Goal: Task Accomplishment & Management: Use online tool/utility

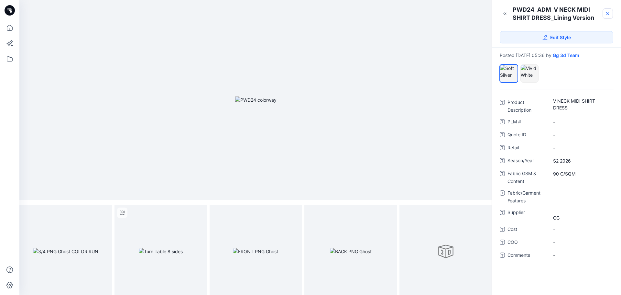
click at [609, 14] on icon at bounding box center [607, 13] width 5 height 5
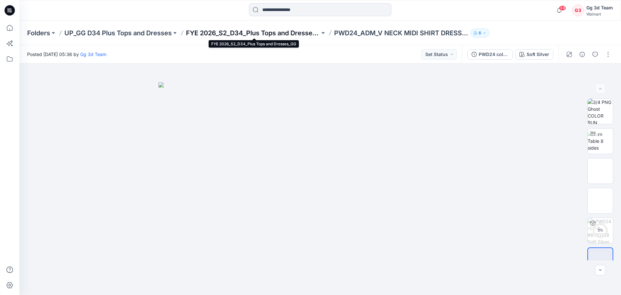
click at [276, 29] on p "FYE 2026_S2_D34_Plus Tops and Dresses_GG" at bounding box center [253, 32] width 134 height 9
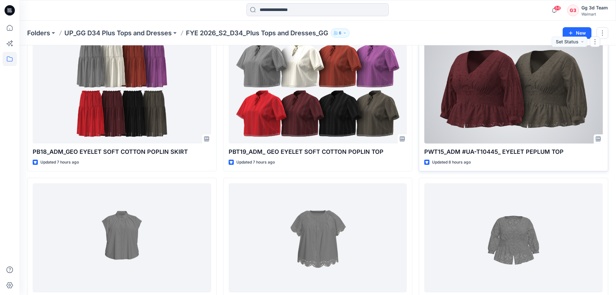
scroll to position [938, 0]
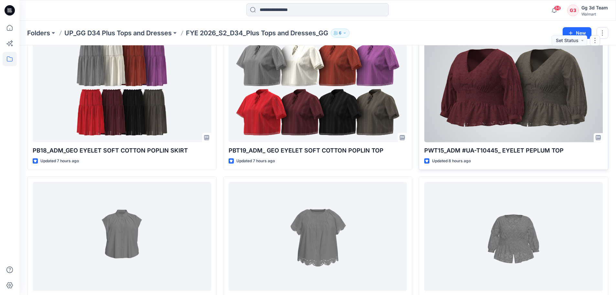
click at [470, 120] on div at bounding box center [514, 87] width 179 height 109
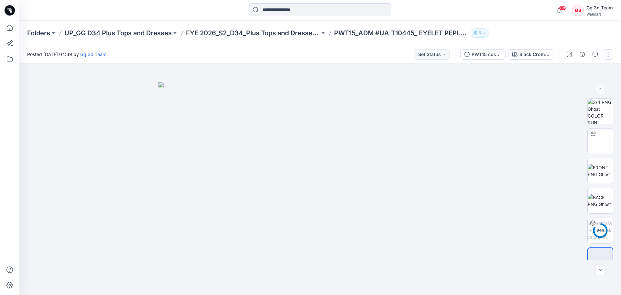
click at [613, 55] on button "button" at bounding box center [608, 54] width 10 height 10
click at [576, 89] on button "Edit" at bounding box center [581, 88] width 60 height 12
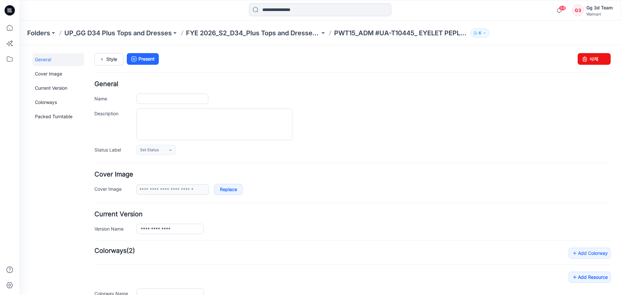
type input "**********"
drag, startPoint x: 168, startPoint y: 101, endPoint x: 196, endPoint y: 103, distance: 28.5
click at [196, 103] on input "**********" at bounding box center [173, 99] width 72 height 10
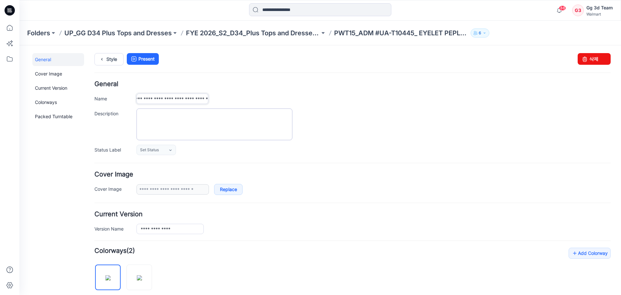
scroll to position [0, 39]
type input "**********"
click at [144, 57] on link "Present" at bounding box center [143, 59] width 32 height 12
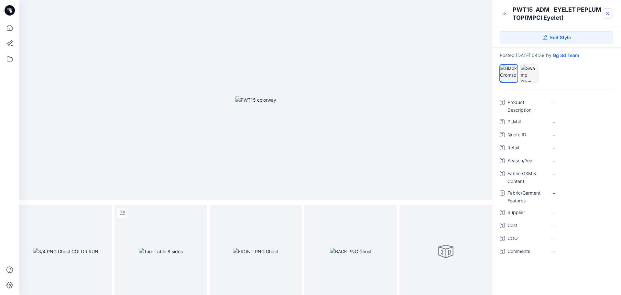
click at [605, 16] on icon at bounding box center [607, 13] width 5 height 5
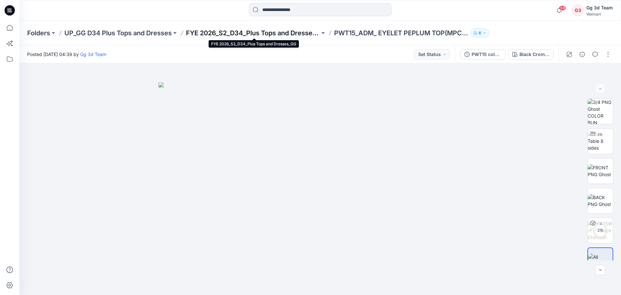
click at [273, 33] on p "FYE 2026_S2_D34_Plus Tops and Dresses_GG" at bounding box center [253, 32] width 134 height 9
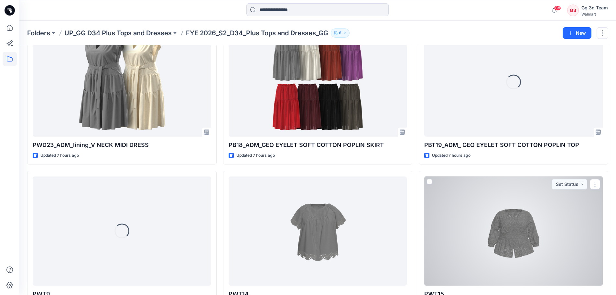
scroll to position [929, 0]
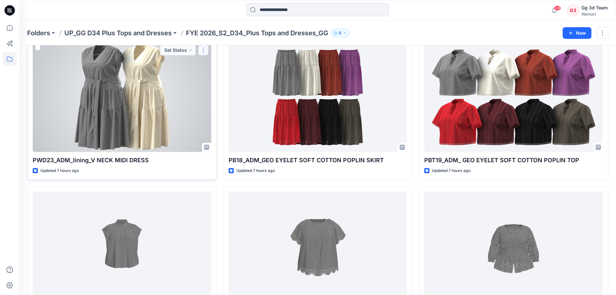
click at [204, 51] on button "button" at bounding box center [203, 50] width 10 height 10
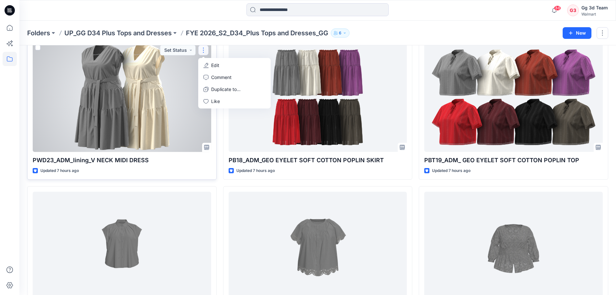
click at [104, 117] on div at bounding box center [122, 96] width 179 height 109
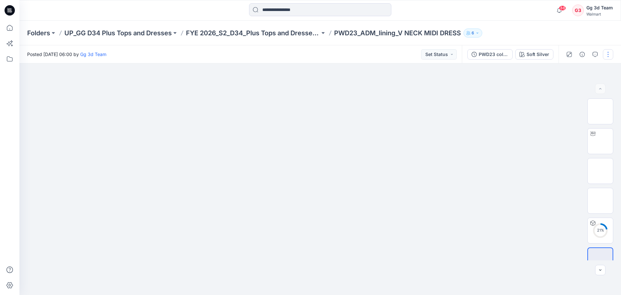
click at [612, 56] on button "button" at bounding box center [608, 54] width 10 height 10
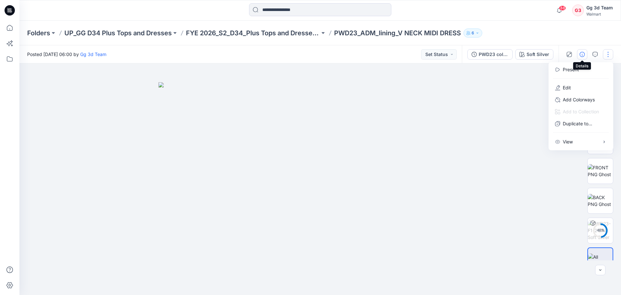
click at [584, 54] on icon "button" at bounding box center [582, 54] width 5 height 5
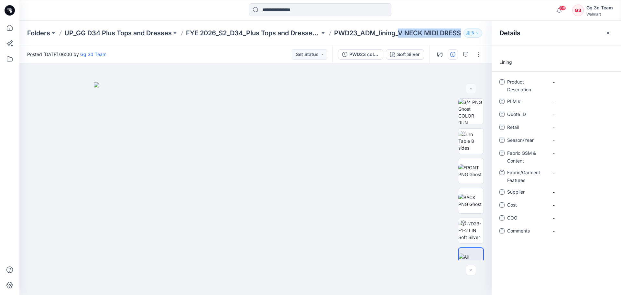
drag, startPoint x: 403, startPoint y: 32, endPoint x: 462, endPoint y: 37, distance: 59.8
click at [461, 37] on p "PWD23_ADM_lining_V NECK MIDI DRESS" at bounding box center [397, 32] width 127 height 9
copy p "V NECK MIDI DRESS"
click at [574, 83] on Description "-" at bounding box center [581, 82] width 56 height 7
type textarea "**********"
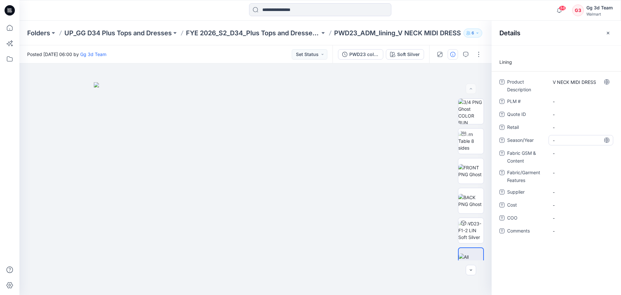
click at [576, 139] on span "-" at bounding box center [581, 140] width 56 height 7
type textarea "********"
click at [568, 140] on span "-" at bounding box center [581, 140] width 56 height 7
type textarea "*******"
click at [573, 140] on span "-" at bounding box center [581, 140] width 56 height 7
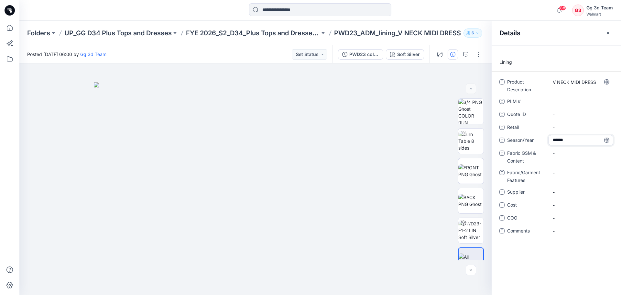
type textarea "*******"
click at [575, 155] on Content "-" at bounding box center [581, 153] width 56 height 7
click at [572, 172] on Features "-" at bounding box center [581, 172] width 56 height 7
type textarea "**********"
click at [567, 161] on div "-" at bounding box center [581, 156] width 65 height 17
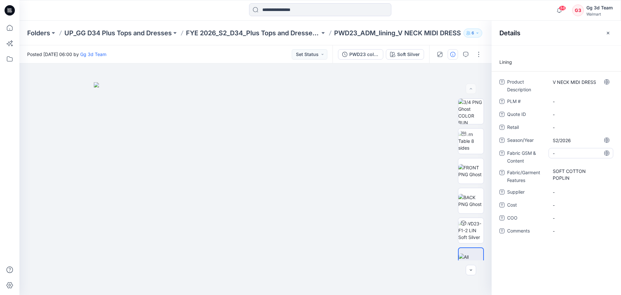
click at [566, 157] on div "-" at bounding box center [581, 153] width 65 height 10
click at [571, 153] on Content "-" at bounding box center [581, 153] width 56 height 7
type textarea "*******"
click at [568, 154] on Content "-" at bounding box center [581, 153] width 56 height 7
type textarea "**********"
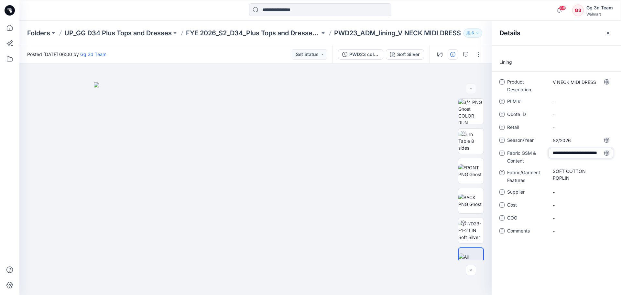
scroll to position [5, 0]
click at [558, 193] on span "-" at bounding box center [581, 192] width 56 height 7
click at [555, 194] on span "-" at bounding box center [581, 192] width 56 height 7
type textarea "**"
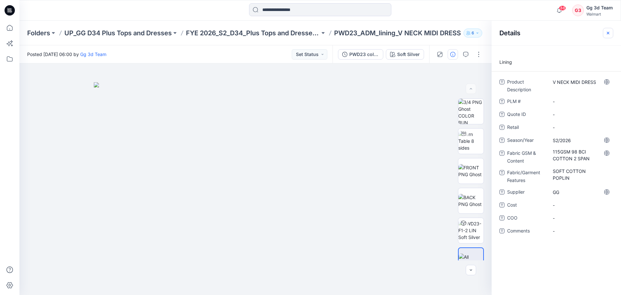
click at [609, 34] on icon "button" at bounding box center [608, 32] width 3 height 3
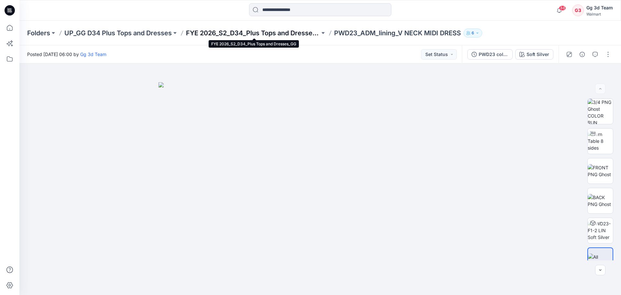
click at [266, 33] on p "FYE 2026_S2_D34_Plus Tops and Dresses_GG" at bounding box center [253, 32] width 134 height 9
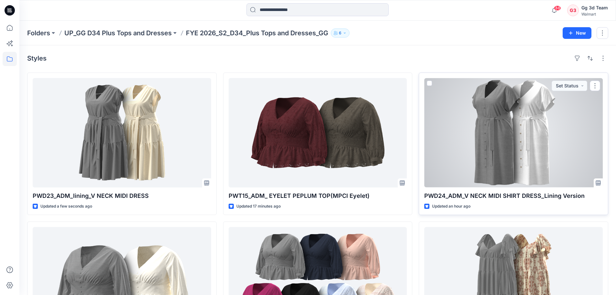
click at [465, 150] on div at bounding box center [514, 132] width 179 height 109
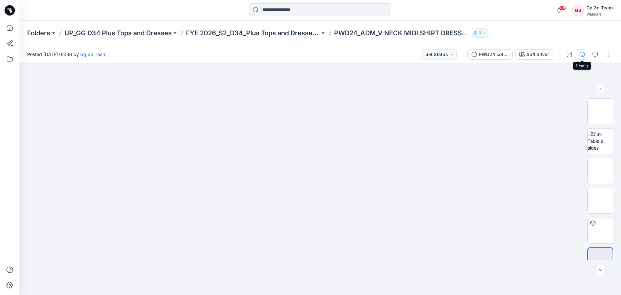
click at [583, 53] on icon "button" at bounding box center [582, 54] width 5 height 5
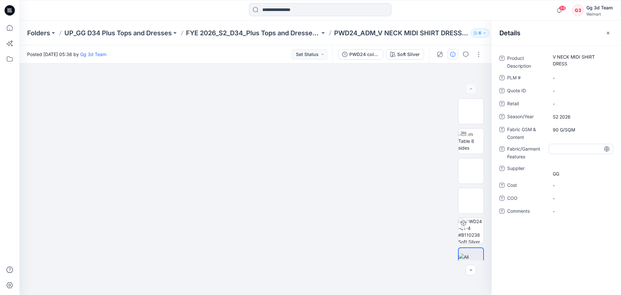
click at [557, 149] on Features at bounding box center [581, 149] width 56 height 7
type textarea "**********"
click at [560, 147] on Features "SLUB RAYON LINEN BLEND" at bounding box center [581, 154] width 56 height 20
click at [553, 154] on textarea "**********" at bounding box center [581, 154] width 65 height 20
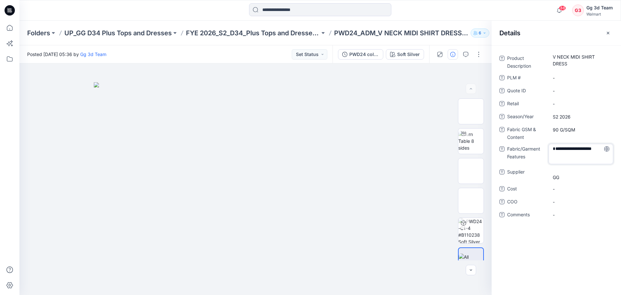
type textarea "**********"
click at [556, 172] on span "GG" at bounding box center [581, 170] width 56 height 14
click at [555, 174] on textarea "**" at bounding box center [581, 170] width 65 height 14
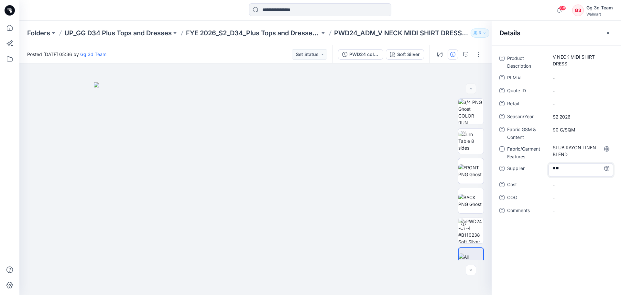
type textarea "**"
click at [582, 129] on Content "90 G/SQM" at bounding box center [581, 129] width 56 height 7
click at [572, 131] on textarea "********" at bounding box center [581, 129] width 65 height 10
type textarea "**********"
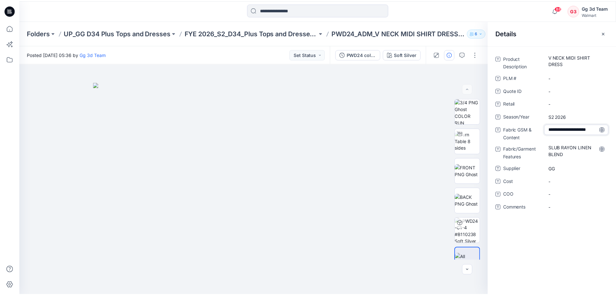
scroll to position [5, 0]
click at [610, 35] on icon "button" at bounding box center [608, 32] width 5 height 5
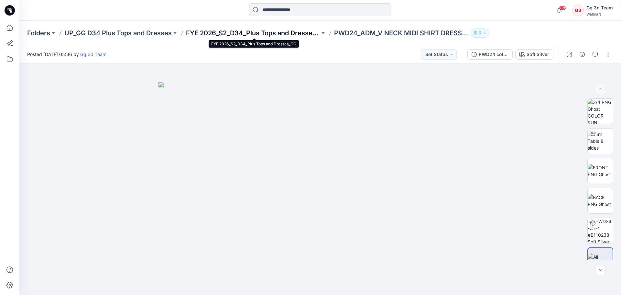
click at [273, 35] on p "FYE 2026_S2_D34_Plus Tops and Dresses_GG" at bounding box center [253, 32] width 134 height 9
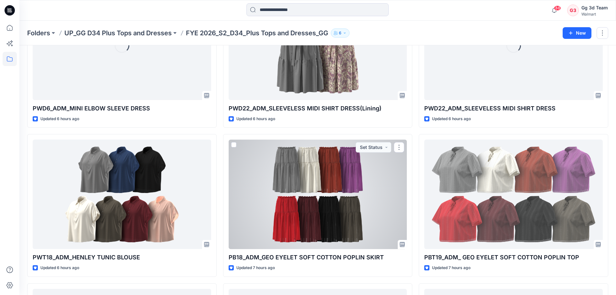
scroll to position [851, 0]
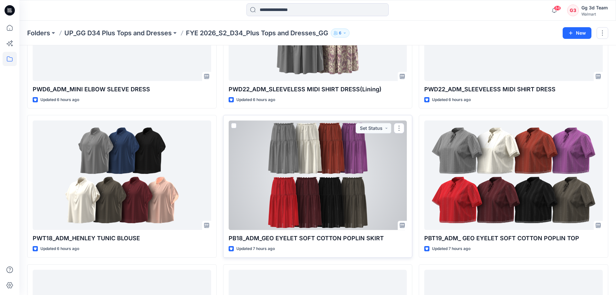
click at [320, 200] on div at bounding box center [318, 174] width 179 height 109
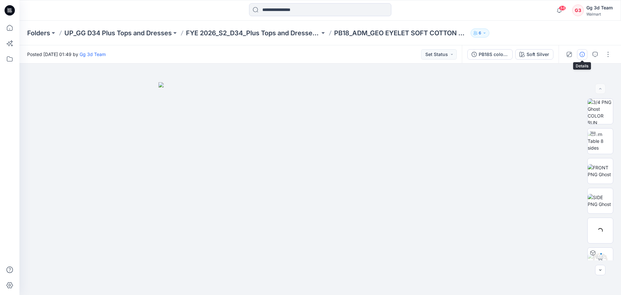
click at [582, 55] on icon "button" at bounding box center [582, 54] width 5 height 5
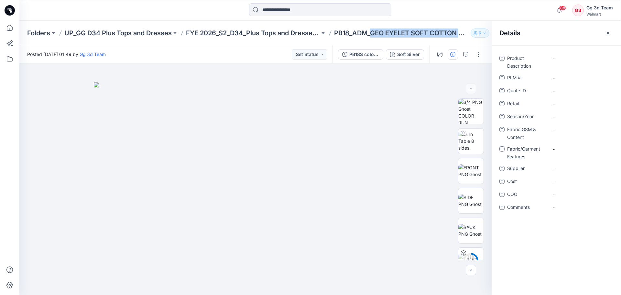
drag, startPoint x: 373, startPoint y: 32, endPoint x: 485, endPoint y: 45, distance: 112.7
click at [485, 45] on div "Folders UP_GG D34 Plus Tops and Dresses FYE 2026_S2_D34_Plus Tops and Dresses_G…" at bounding box center [320, 33] width 602 height 25
click at [611, 34] on button "button" at bounding box center [608, 33] width 10 height 10
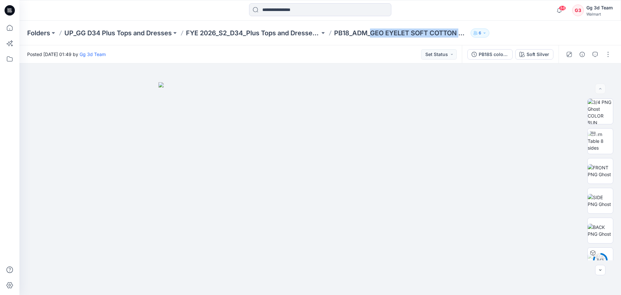
drag, startPoint x: 538, startPoint y: 36, endPoint x: 455, endPoint y: 31, distance: 82.4
click at [537, 36] on div "Folders UP_GG D34 Plus Tops and Dresses FYE 2026_S2_D34_Plus Tops and Dresses_G…" at bounding box center [295, 32] width 536 height 9
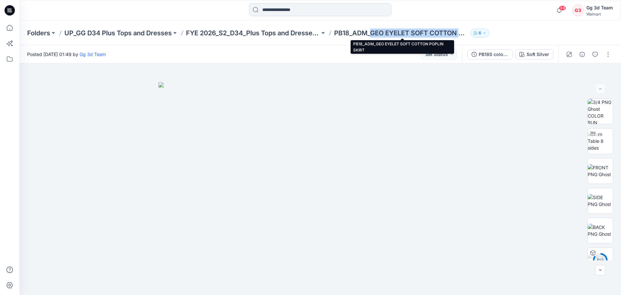
click at [408, 34] on p "PB18_ADM_GEO EYELET SOFT COTTON POPLIN SKIRT" at bounding box center [401, 32] width 134 height 9
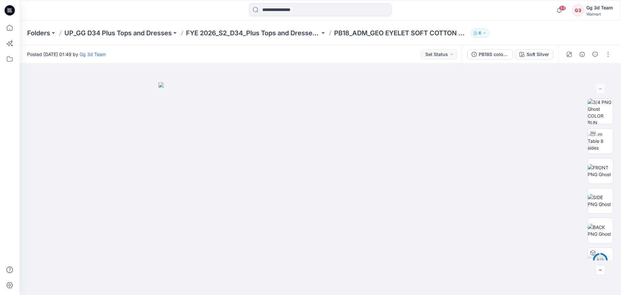
click at [371, 33] on p "PB18_ADM_GEO EYELET SOFT COTTON POPLIN SKIRT" at bounding box center [401, 32] width 134 height 9
click at [376, 32] on p "PB18_ADM_GEO EYELET SOFT COTTON POPLIN SKIRT" at bounding box center [401, 32] width 134 height 9
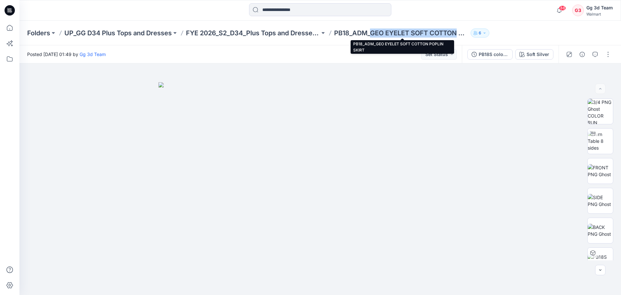
drag, startPoint x: 373, startPoint y: 34, endPoint x: 460, endPoint y: 33, distance: 86.4
click at [460, 33] on p "PB18_ADM_GEO EYELET SOFT COTTON POPLIN SKIRT" at bounding box center [401, 32] width 134 height 9
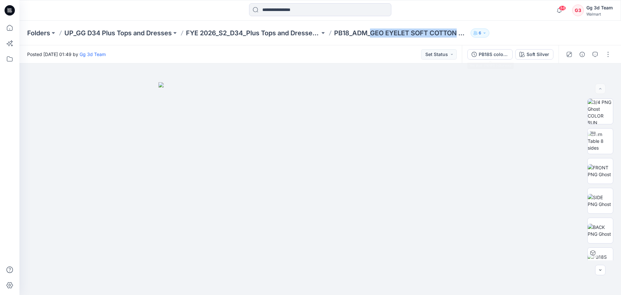
copy p "GEO EYELET SOFT COTTON"
click at [583, 54] on icon "button" at bounding box center [582, 54] width 5 height 5
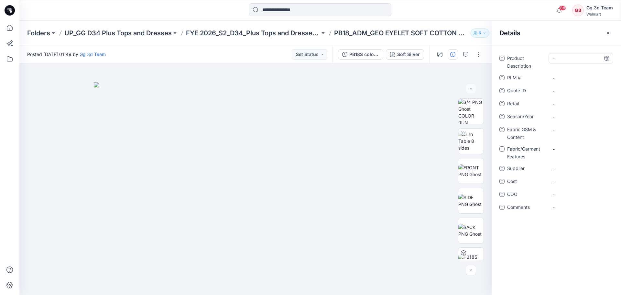
click at [569, 63] on div "-" at bounding box center [581, 58] width 65 height 10
type textarea "**********"
click at [565, 121] on span "-" at bounding box center [581, 120] width 56 height 7
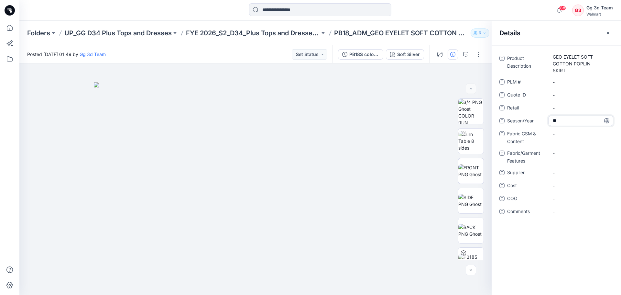
type textarea "*"
type textarea "*******"
click at [565, 136] on Content "-" at bounding box center [581, 133] width 56 height 7
click at [563, 132] on Content "-" at bounding box center [581, 133] width 56 height 7
type textarea "**********"
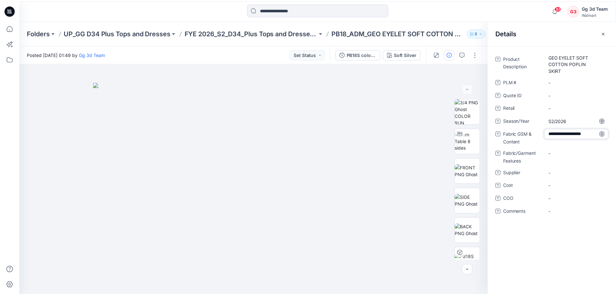
scroll to position [5, 0]
click at [560, 153] on Features "-" at bounding box center [581, 153] width 56 height 7
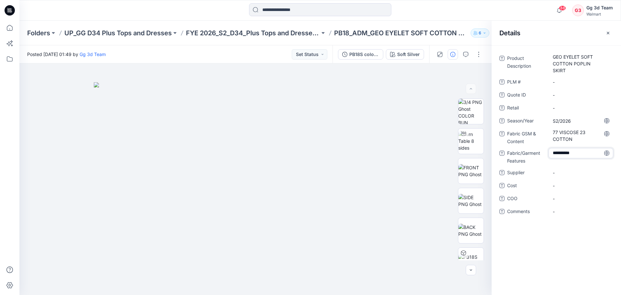
type textarea "**********"
click at [570, 175] on span "-" at bounding box center [581, 172] width 56 height 7
type textarea "**"
click at [608, 32] on icon "button" at bounding box center [608, 32] width 5 height 5
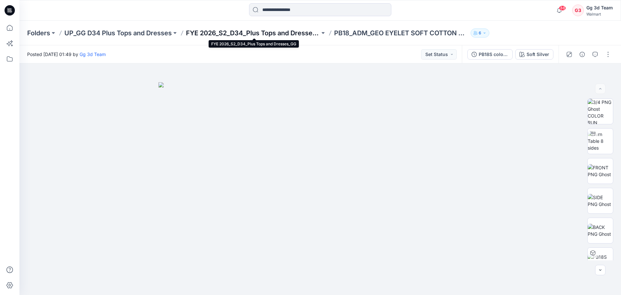
click at [256, 32] on p "FYE 2026_S2_D34_Plus Tops and Dresses_GG" at bounding box center [253, 32] width 134 height 9
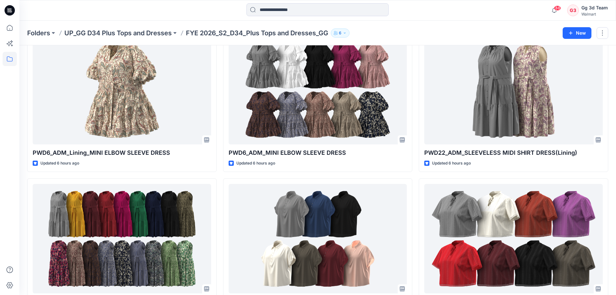
scroll to position [874, 0]
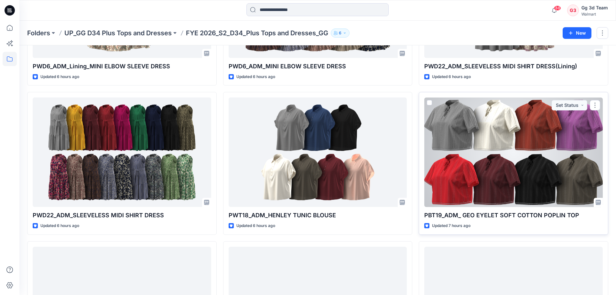
click at [551, 171] on div at bounding box center [514, 151] width 179 height 109
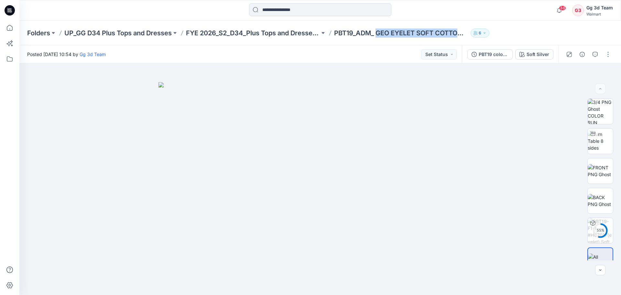
drag, startPoint x: 378, startPoint y: 32, endPoint x: 474, endPoint y: 44, distance: 97.2
click at [474, 44] on div "Folders UP_GG D34 Plus Tops and Dresses FYE 2026_S2_D34_Plus Tops and Dresses_G…" at bounding box center [320, 33] width 602 height 25
copy div "GEO EYELET SOFT COTTON POPLIN TOP 6"
click at [584, 56] on icon "button" at bounding box center [582, 54] width 5 height 5
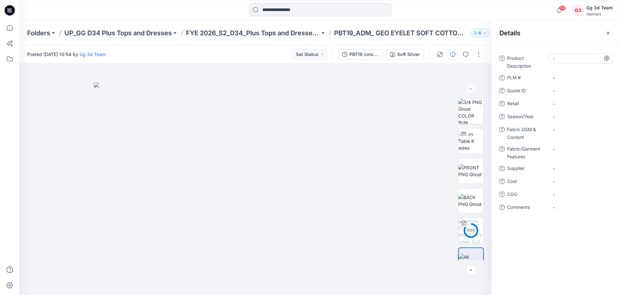
click at [566, 57] on Description "-" at bounding box center [581, 58] width 56 height 7
type textarea "**********"
click at [566, 117] on span "-" at bounding box center [581, 120] width 56 height 7
type textarea "*******"
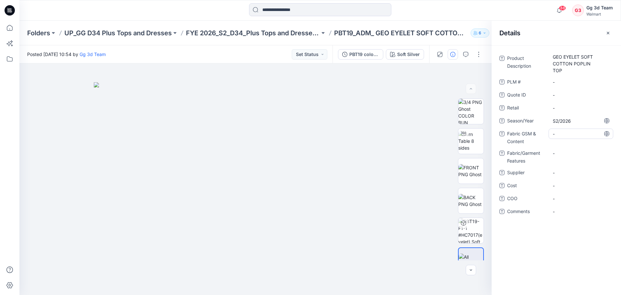
click at [579, 131] on Content "-" at bounding box center [581, 133] width 56 height 7
click at [564, 130] on Content "-" at bounding box center [581, 133] width 56 height 7
type textarea "**********"
click at [561, 150] on Features "-" at bounding box center [581, 153] width 56 height 7
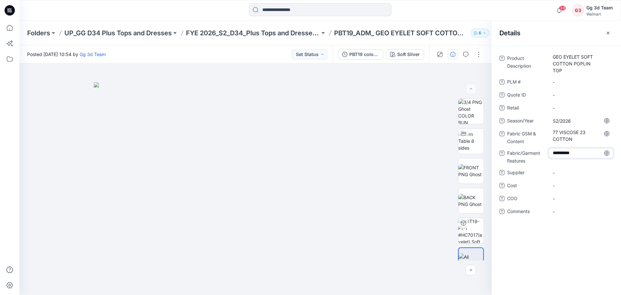
type textarea "**********"
click at [564, 169] on span "-" at bounding box center [581, 172] width 56 height 7
type textarea "**"
click at [607, 30] on button "button" at bounding box center [608, 33] width 10 height 10
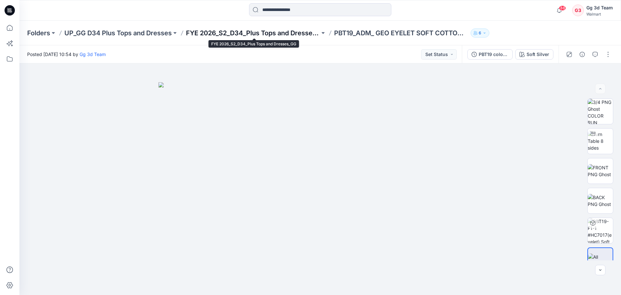
click at [260, 30] on p "FYE 2026_S2_D34_Plus Tops and Dresses_GG" at bounding box center [253, 32] width 134 height 9
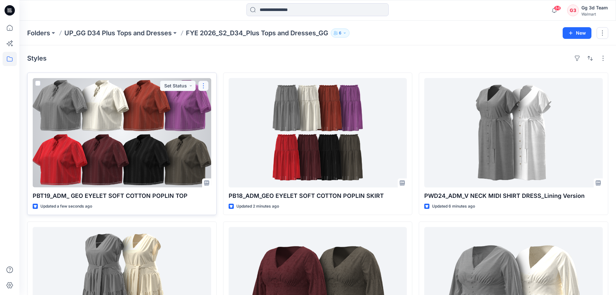
click at [200, 86] on button "button" at bounding box center [203, 86] width 10 height 10
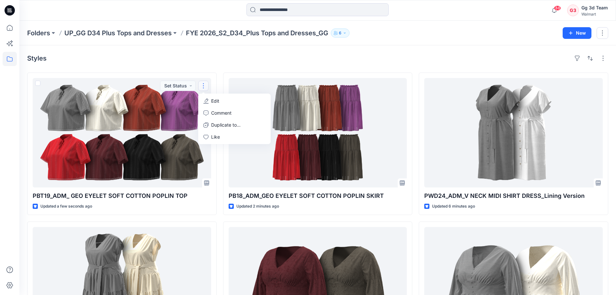
click at [203, 56] on div "Styles" at bounding box center [318, 58] width 582 height 10
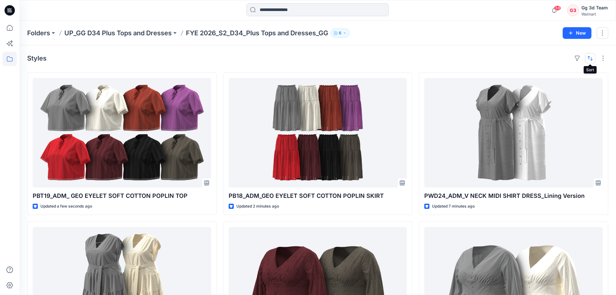
click at [590, 57] on button "button" at bounding box center [590, 58] width 10 height 10
click at [572, 90] on p "A to Z" at bounding box center [569, 89] width 41 height 7
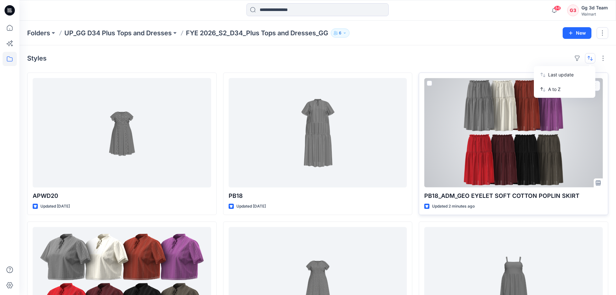
click at [521, 152] on div at bounding box center [514, 132] width 179 height 109
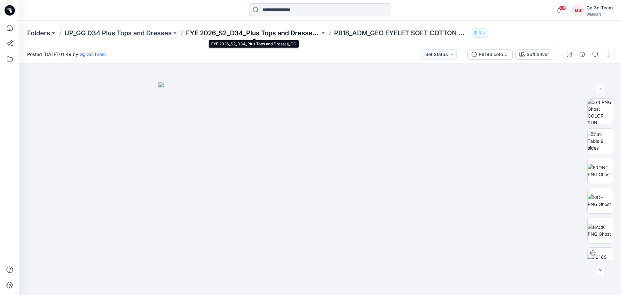
click at [288, 33] on p "FYE 2026_S2_D34_Plus Tops and Dresses_GG" at bounding box center [253, 32] width 134 height 9
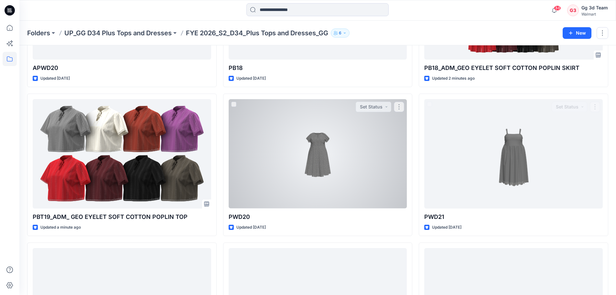
scroll to position [129, 0]
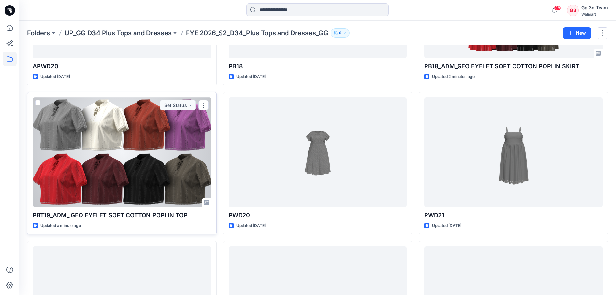
click at [134, 136] on div at bounding box center [122, 151] width 179 height 109
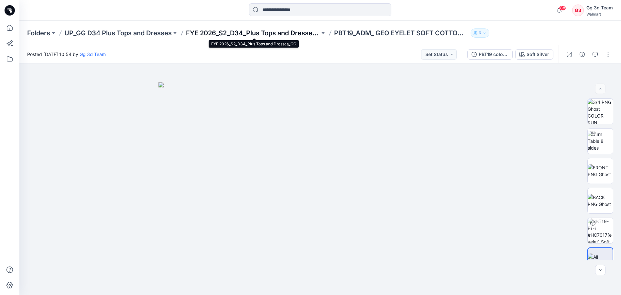
click at [252, 32] on p "FYE 2026_S2_D34_Plus Tops and Dresses_GG" at bounding box center [253, 32] width 134 height 9
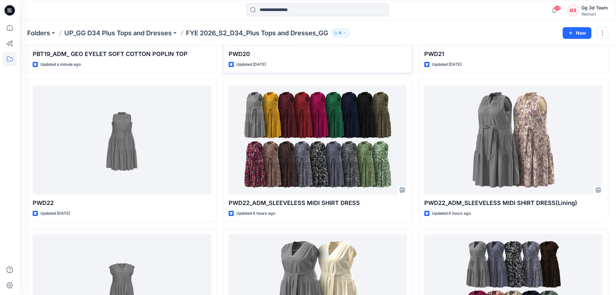
scroll to position [291, 0]
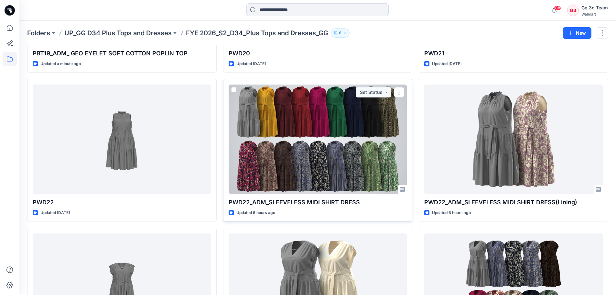
click at [337, 144] on div at bounding box center [318, 138] width 179 height 109
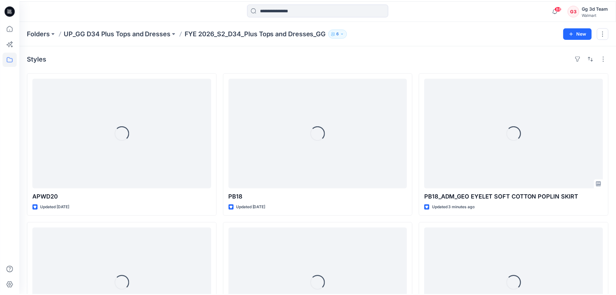
scroll to position [291, 0]
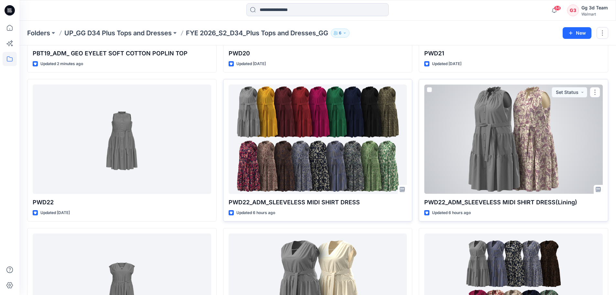
click at [546, 165] on div at bounding box center [514, 138] width 179 height 109
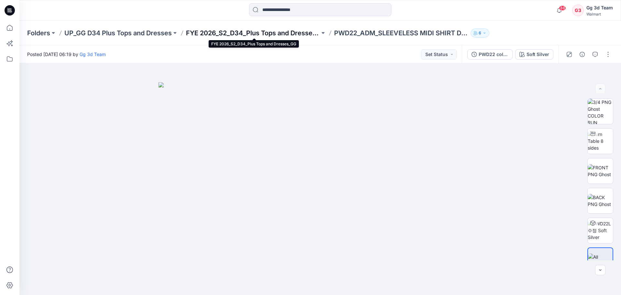
click at [259, 30] on p "FYE 2026_S2_D34_Plus Tops and Dresses_GG" at bounding box center [253, 32] width 134 height 9
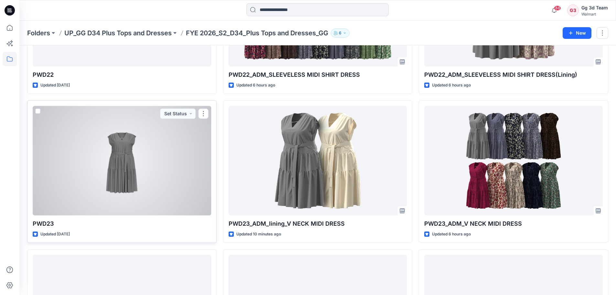
scroll to position [430, 0]
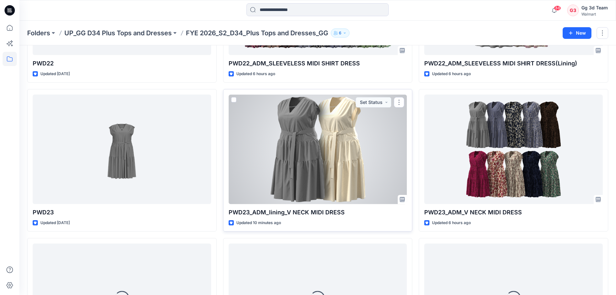
click at [304, 154] on div at bounding box center [318, 148] width 179 height 109
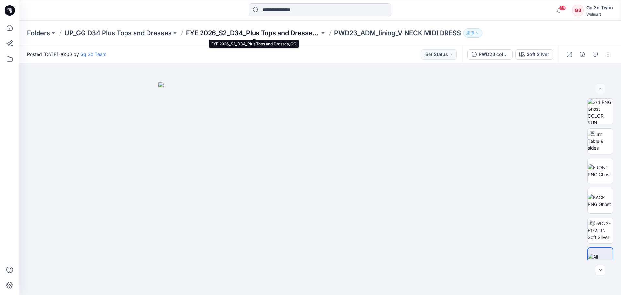
click at [265, 34] on p "FYE 2026_S2_D34_Plus Tops and Dresses_GG" at bounding box center [253, 32] width 134 height 9
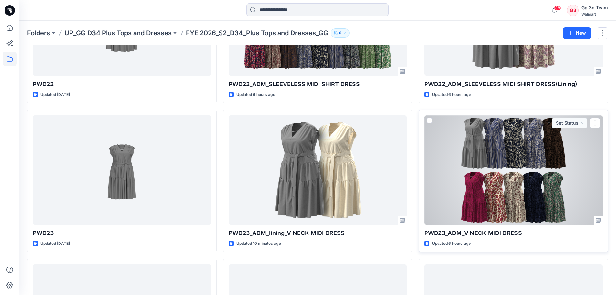
scroll to position [421, 0]
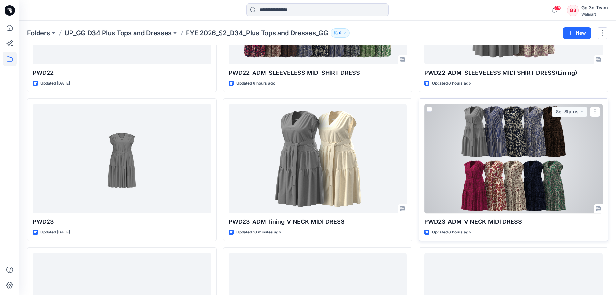
click at [566, 143] on div at bounding box center [514, 158] width 179 height 109
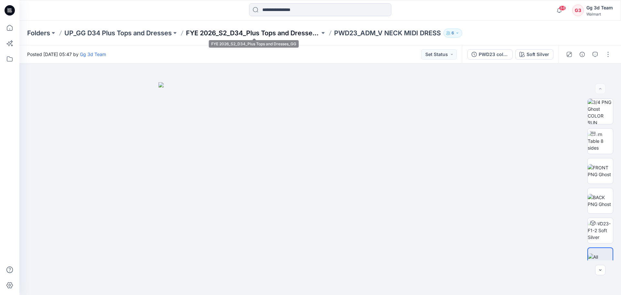
click at [276, 31] on p "FYE 2026_S2_D34_Plus Tops and Dresses_GG" at bounding box center [253, 32] width 134 height 9
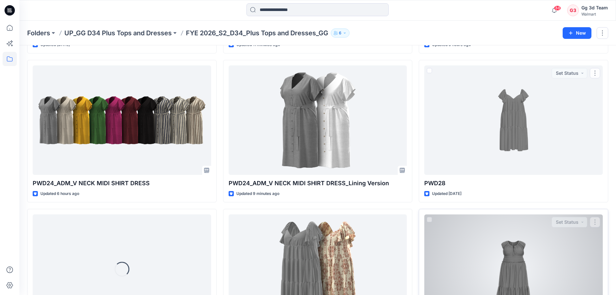
scroll to position [583, 0]
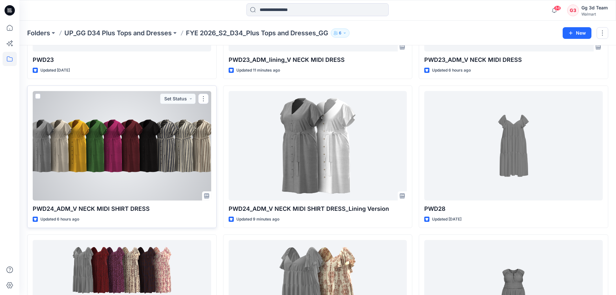
click at [144, 134] on div at bounding box center [122, 145] width 179 height 109
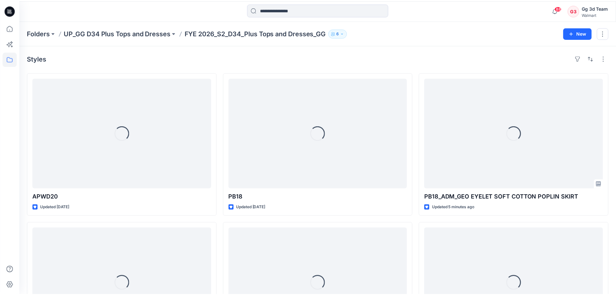
scroll to position [583, 0]
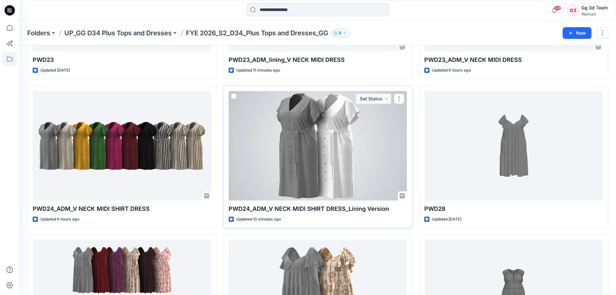
click at [336, 149] on div at bounding box center [318, 145] width 179 height 109
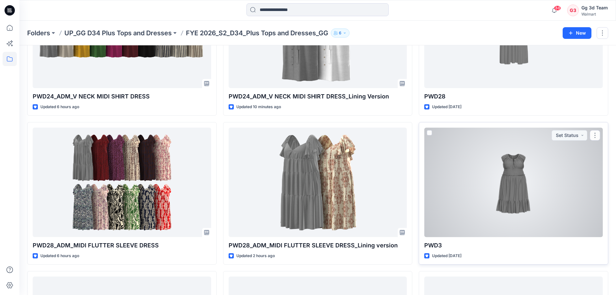
scroll to position [744, 0]
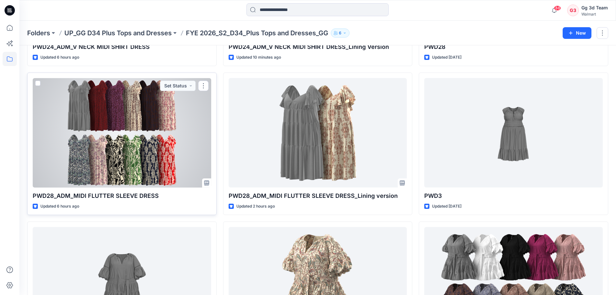
click at [150, 139] on div at bounding box center [122, 132] width 179 height 109
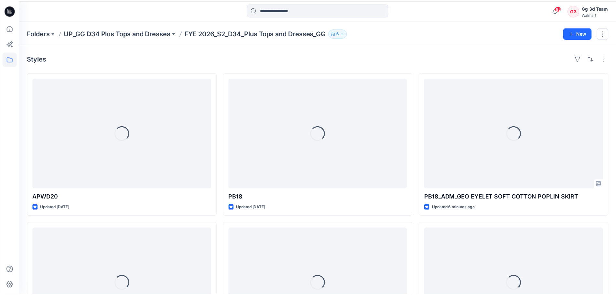
scroll to position [744, 0]
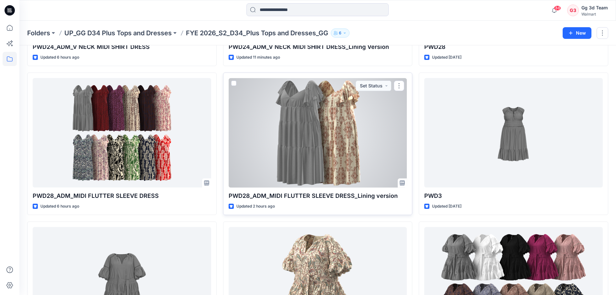
click at [347, 146] on div at bounding box center [318, 132] width 179 height 109
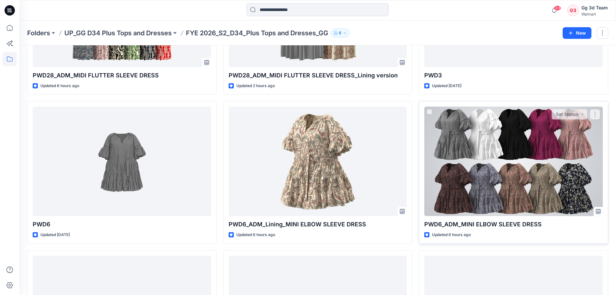
scroll to position [874, 0]
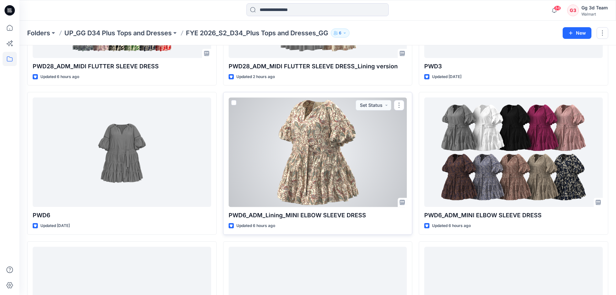
click at [354, 180] on div at bounding box center [318, 151] width 179 height 109
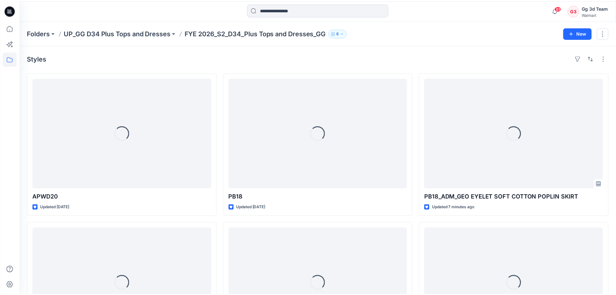
scroll to position [874, 0]
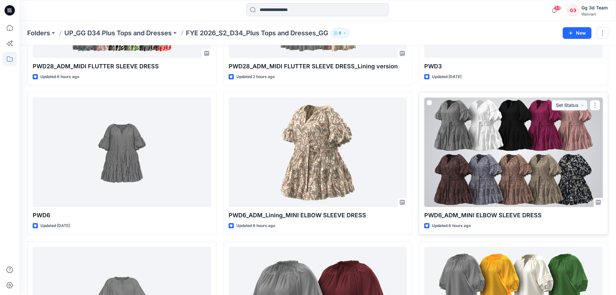
click at [546, 167] on div at bounding box center [514, 151] width 179 height 109
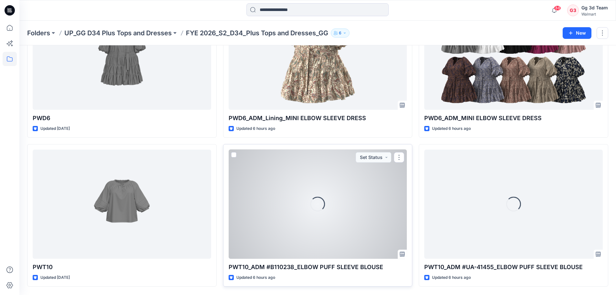
scroll to position [993, 0]
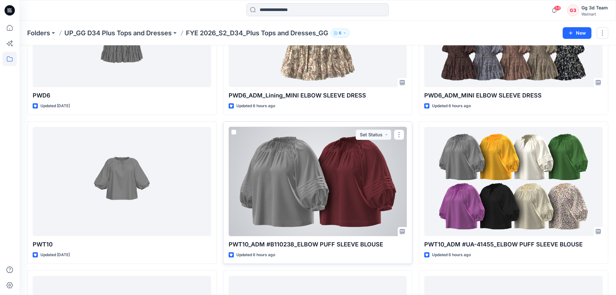
click at [350, 174] on div at bounding box center [318, 181] width 179 height 109
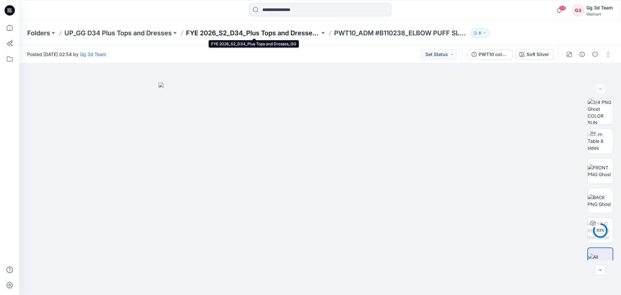
click at [272, 37] on p "FYE 2026_S2_D34_Plus Tops and Dresses_GG" at bounding box center [253, 32] width 134 height 9
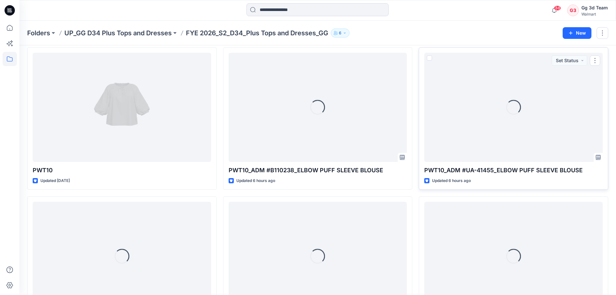
scroll to position [1068, 0]
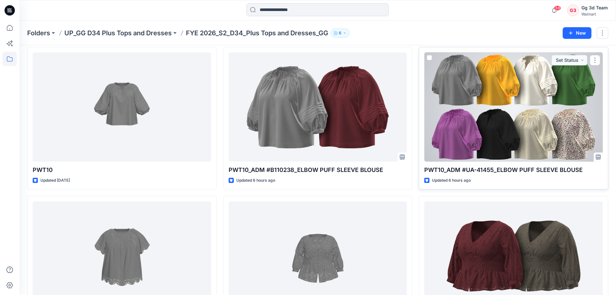
click at [470, 125] on div at bounding box center [514, 106] width 179 height 109
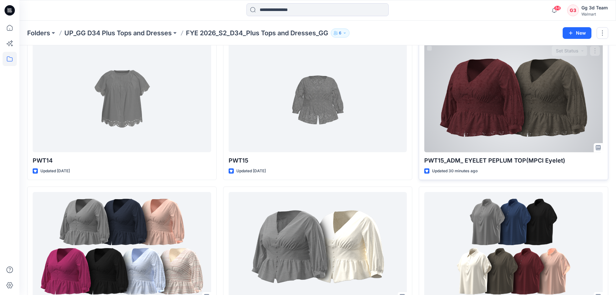
scroll to position [1230, 0]
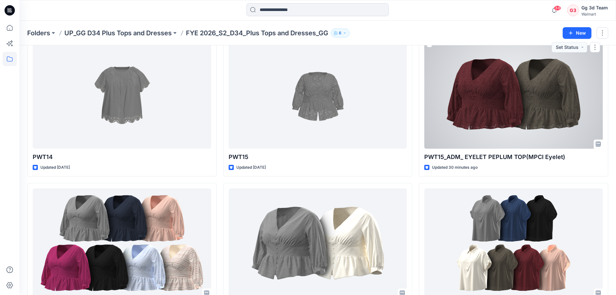
click at [527, 117] on div at bounding box center [514, 93] width 179 height 109
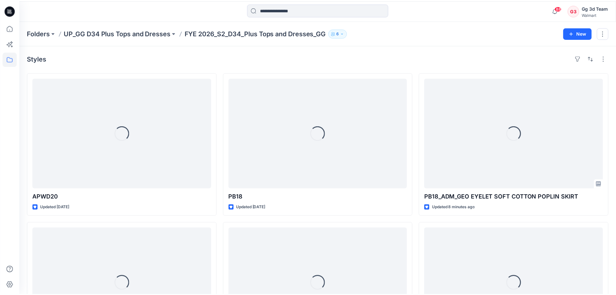
scroll to position [1230, 0]
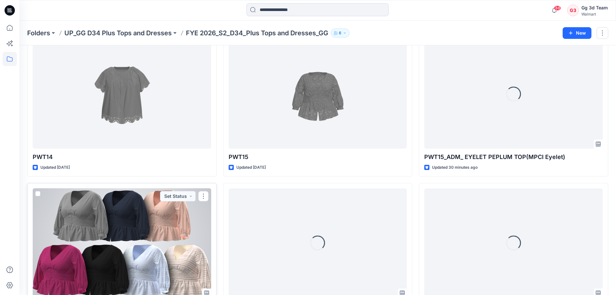
click at [166, 237] on div at bounding box center [122, 242] width 179 height 109
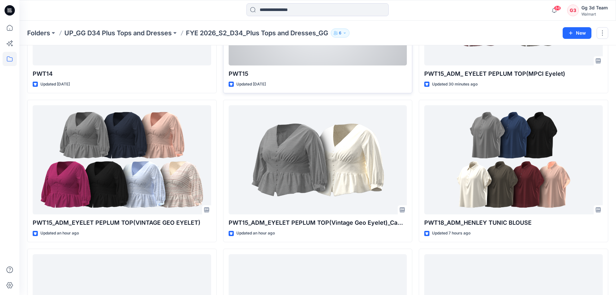
scroll to position [1327, 0]
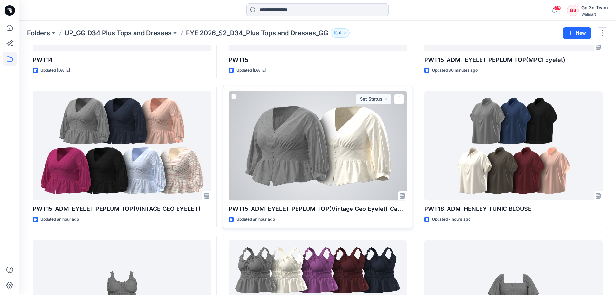
click at [365, 152] on div at bounding box center [318, 145] width 179 height 109
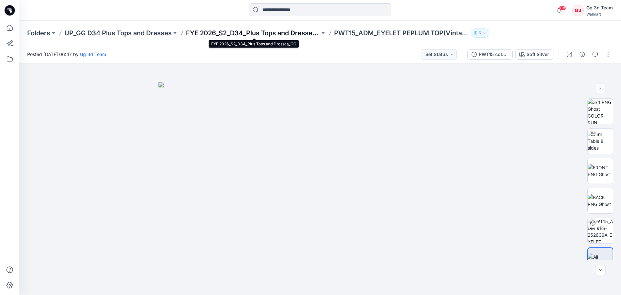
click at [224, 34] on p "FYE 2026_S2_D34_Plus Tops and Dresses_GG" at bounding box center [253, 32] width 134 height 9
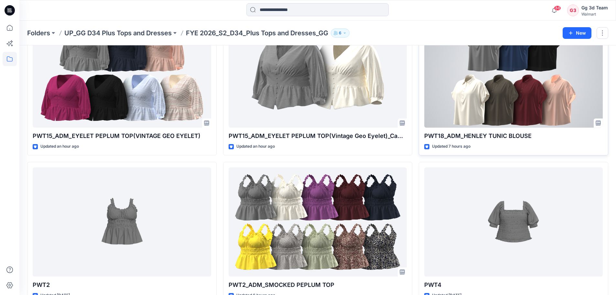
scroll to position [1359, 0]
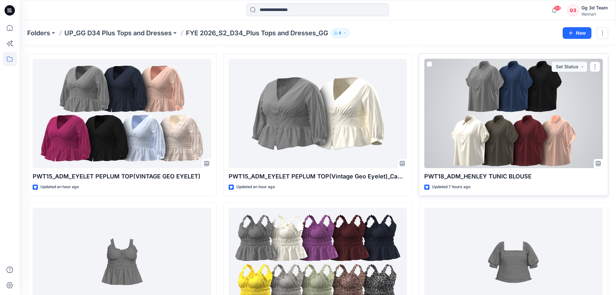
click at [473, 126] on div at bounding box center [514, 113] width 179 height 109
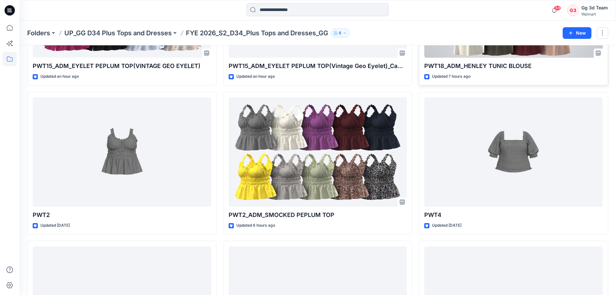
scroll to position [1489, 0]
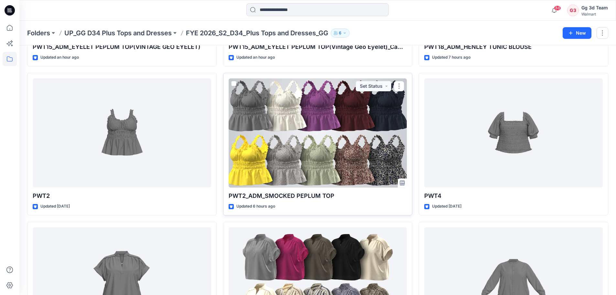
click at [350, 125] on div at bounding box center [318, 132] width 179 height 109
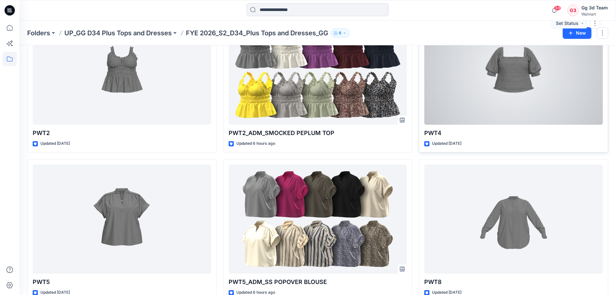
scroll to position [1589, 0]
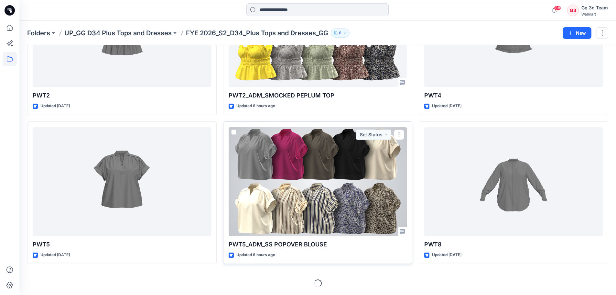
click at [345, 192] on div at bounding box center [318, 181] width 179 height 109
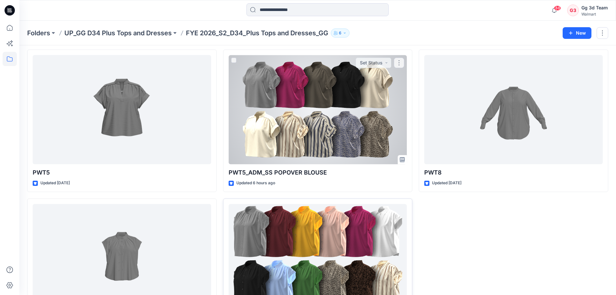
scroll to position [1715, 0]
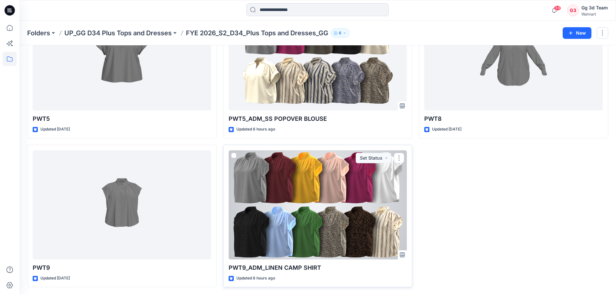
click at [342, 210] on div at bounding box center [318, 204] width 179 height 109
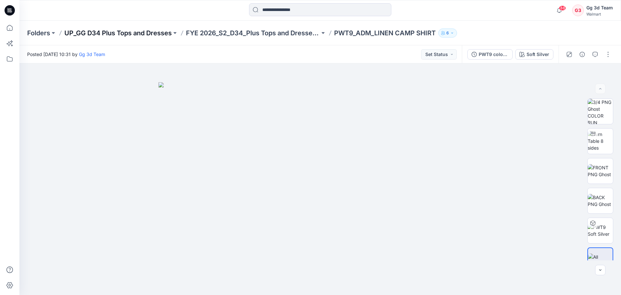
click at [144, 33] on p "UP_GG D34 Plus Tops and Dresses" at bounding box center [117, 32] width 107 height 9
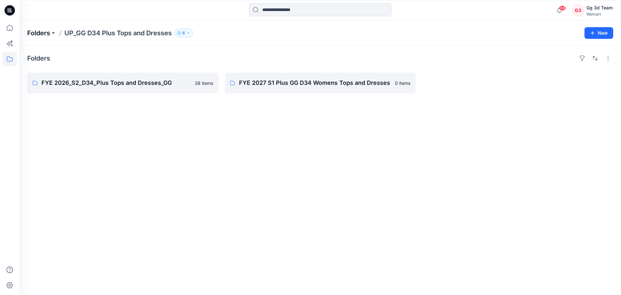
click at [42, 32] on p "Folders" at bounding box center [38, 32] width 23 height 9
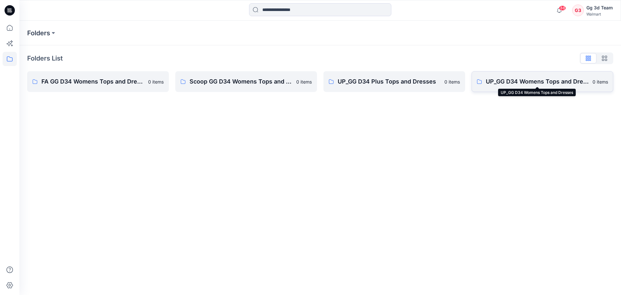
click at [527, 80] on p "UP_GG D34 Womens Tops and Dresses" at bounding box center [537, 81] width 103 height 9
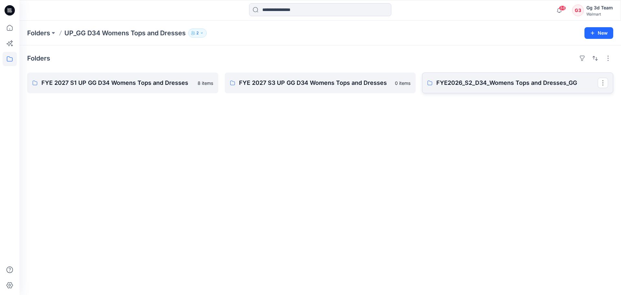
click at [494, 87] on link "FYE2026_S2_D34_Womens Tops and Dresses_GG" at bounding box center [517, 82] width 191 height 21
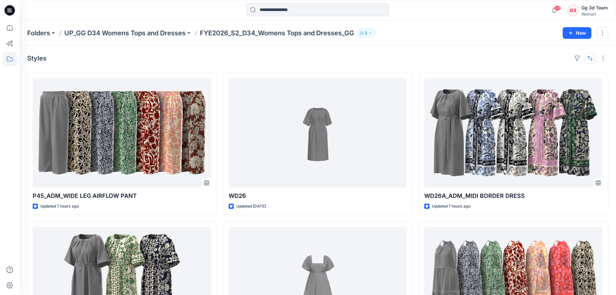
click at [588, 58] on button "button" at bounding box center [590, 58] width 10 height 10
click at [569, 93] on button "A to Z" at bounding box center [565, 89] width 59 height 15
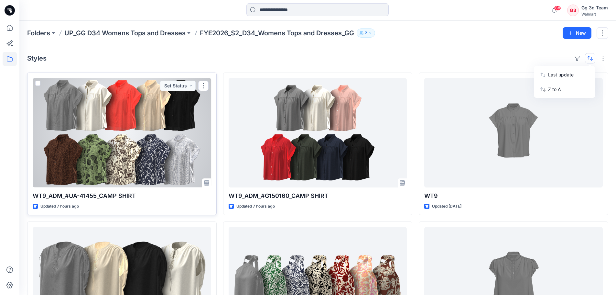
click at [162, 147] on div at bounding box center [122, 132] width 179 height 109
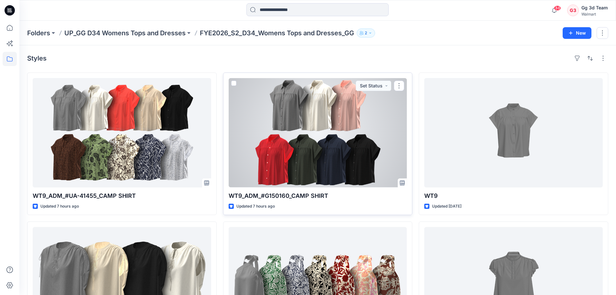
click at [287, 143] on div at bounding box center [318, 132] width 179 height 109
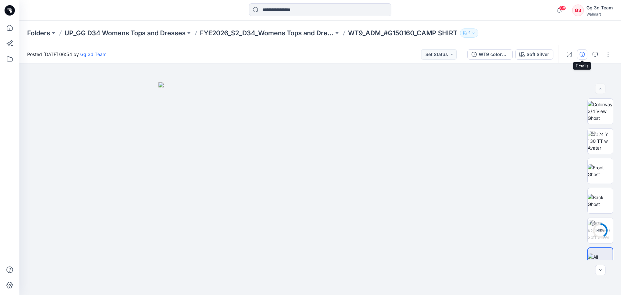
click at [581, 54] on icon "button" at bounding box center [582, 54] width 5 height 5
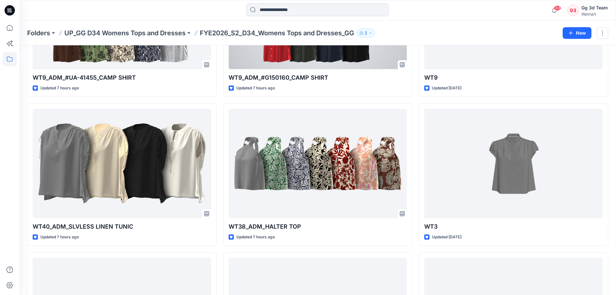
scroll to position [129, 0]
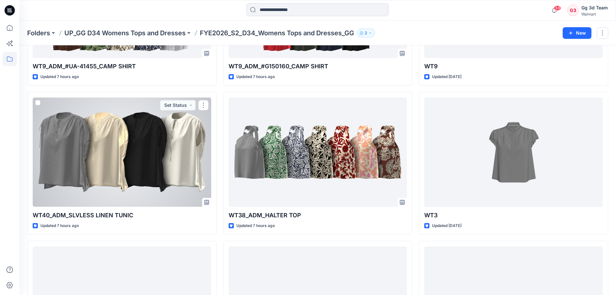
click at [156, 153] on div at bounding box center [122, 151] width 179 height 109
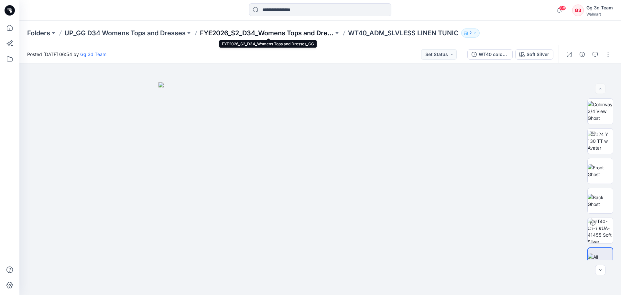
click at [217, 32] on p "FYE2026_S2_D34_Womens Tops and Dresses_GG" at bounding box center [267, 32] width 134 height 9
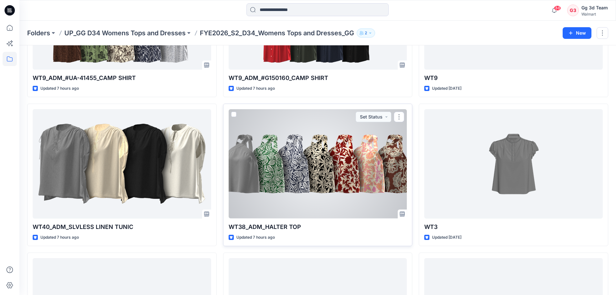
scroll to position [129, 0]
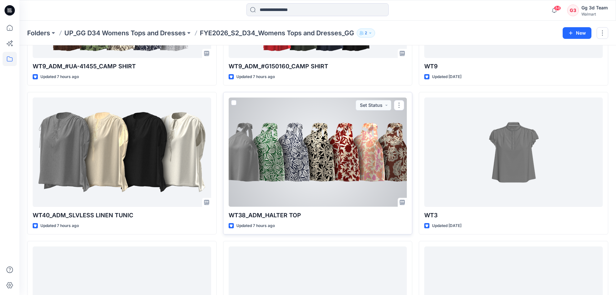
click at [355, 162] on div at bounding box center [318, 151] width 179 height 109
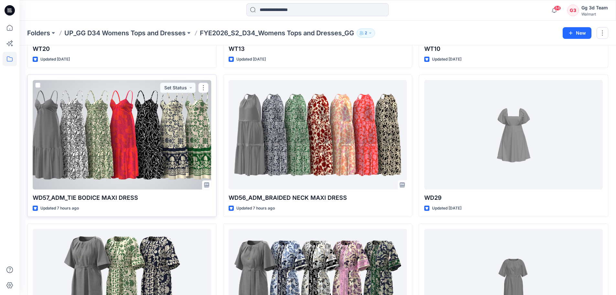
scroll to position [430, 0]
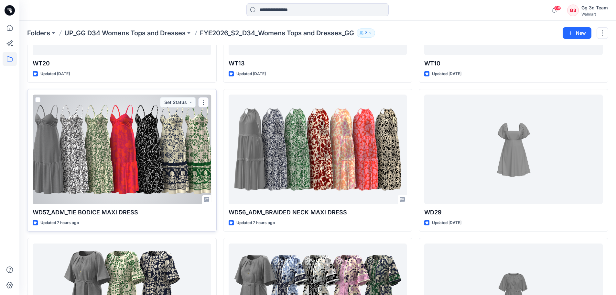
click at [163, 153] on div at bounding box center [122, 148] width 179 height 109
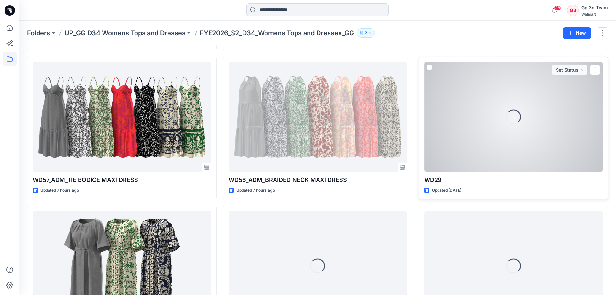
scroll to position [495, 0]
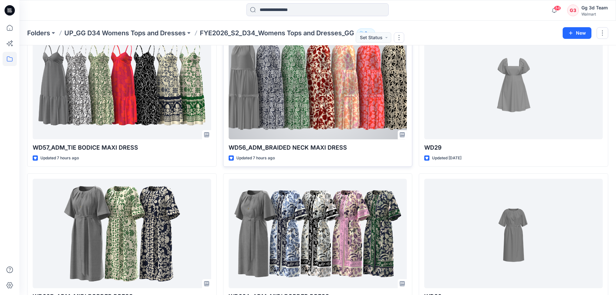
click at [351, 99] on div at bounding box center [318, 84] width 179 height 109
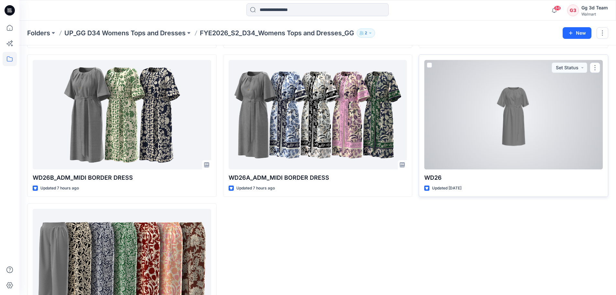
scroll to position [624, 0]
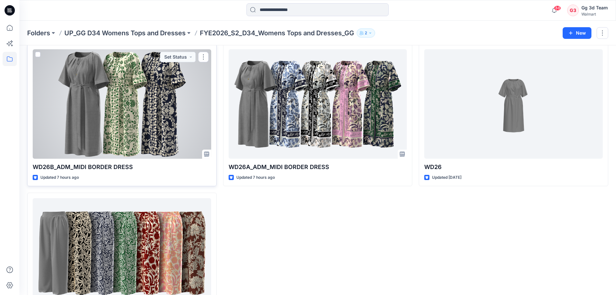
click at [123, 80] on div at bounding box center [122, 103] width 179 height 109
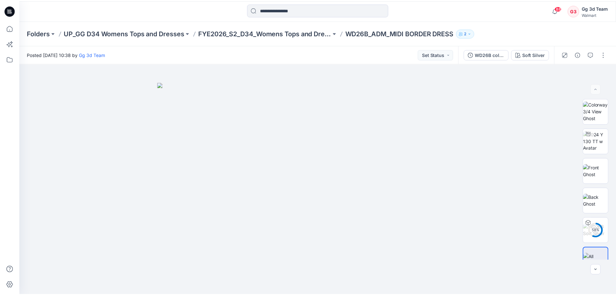
scroll to position [624, 0]
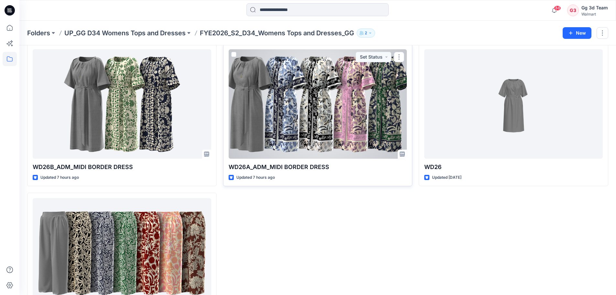
click at [355, 101] on div at bounding box center [318, 103] width 179 height 109
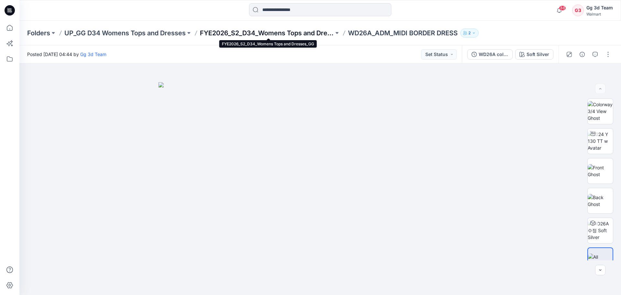
click at [240, 31] on p "FYE2026_S2_D34_Womens Tops and Dresses_GG" at bounding box center [267, 32] width 134 height 9
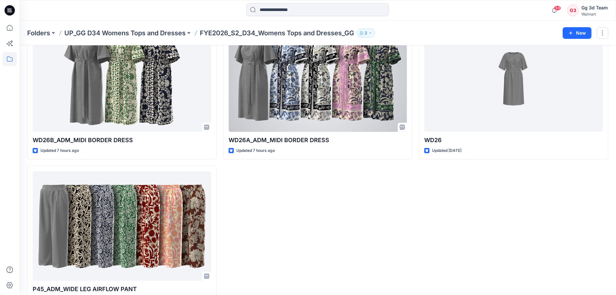
scroll to position [672, 0]
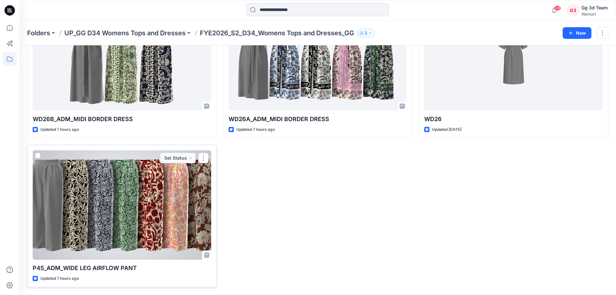
click at [159, 189] on div at bounding box center [122, 204] width 179 height 109
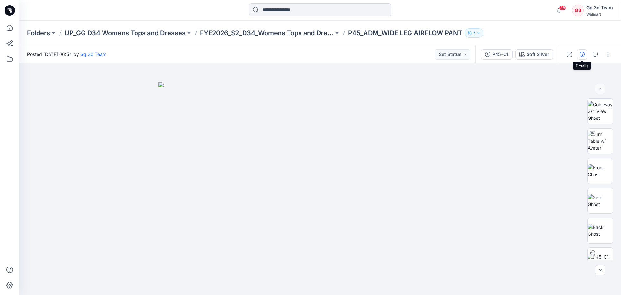
click at [581, 54] on icon "button" at bounding box center [582, 54] width 5 height 5
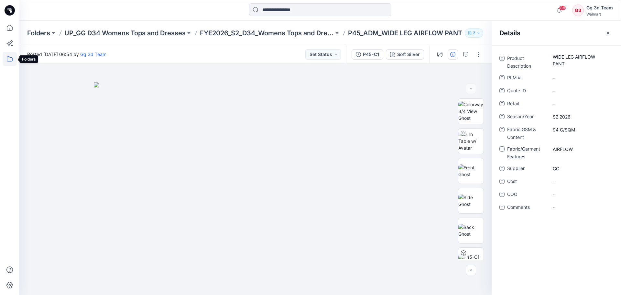
click at [4, 62] on icon at bounding box center [10, 59] width 14 height 14
